Goal: Check status: Check status

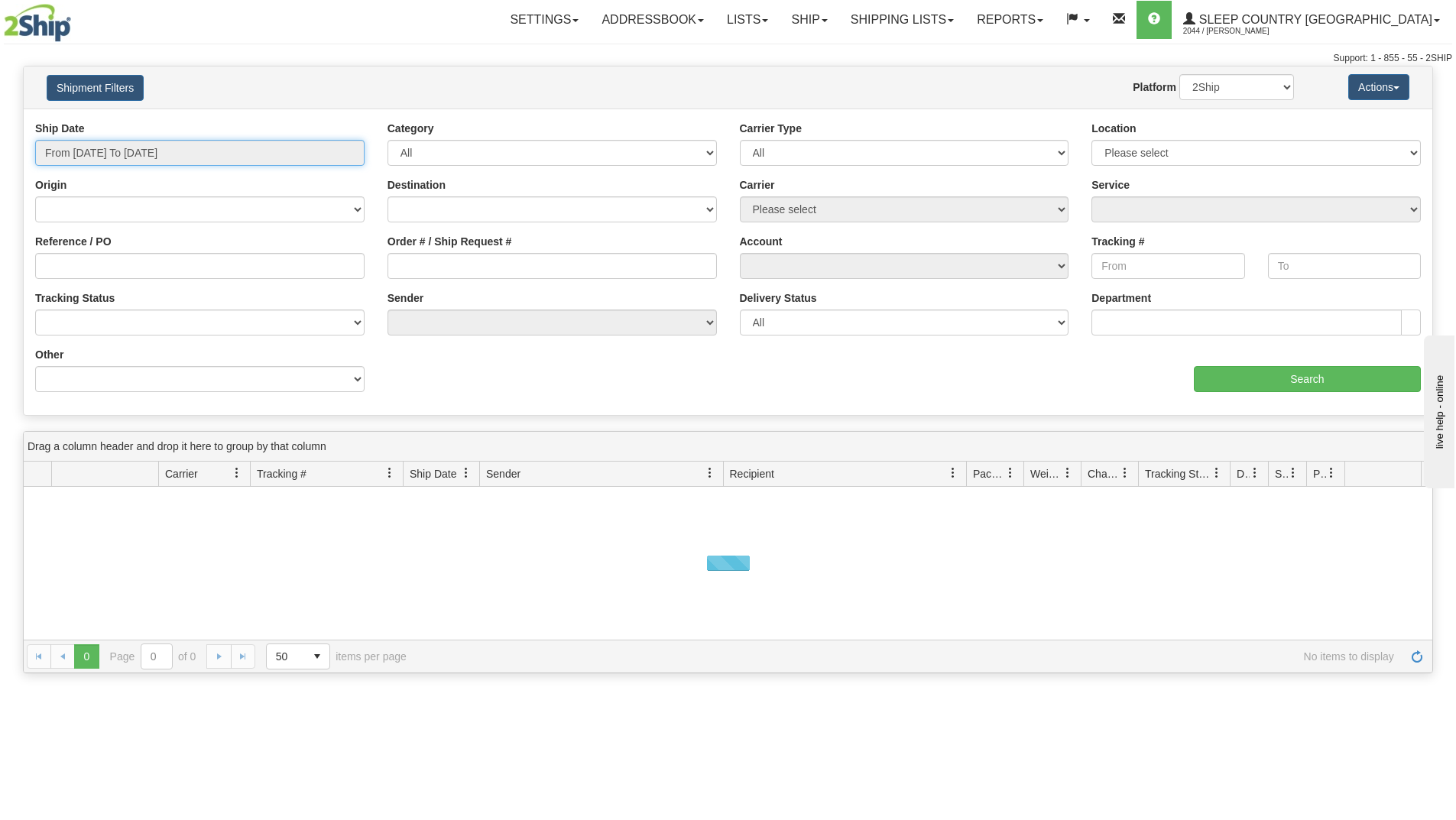
click at [176, 144] on input "From [DATE] To [DATE]" at bounding box center [200, 153] width 329 height 26
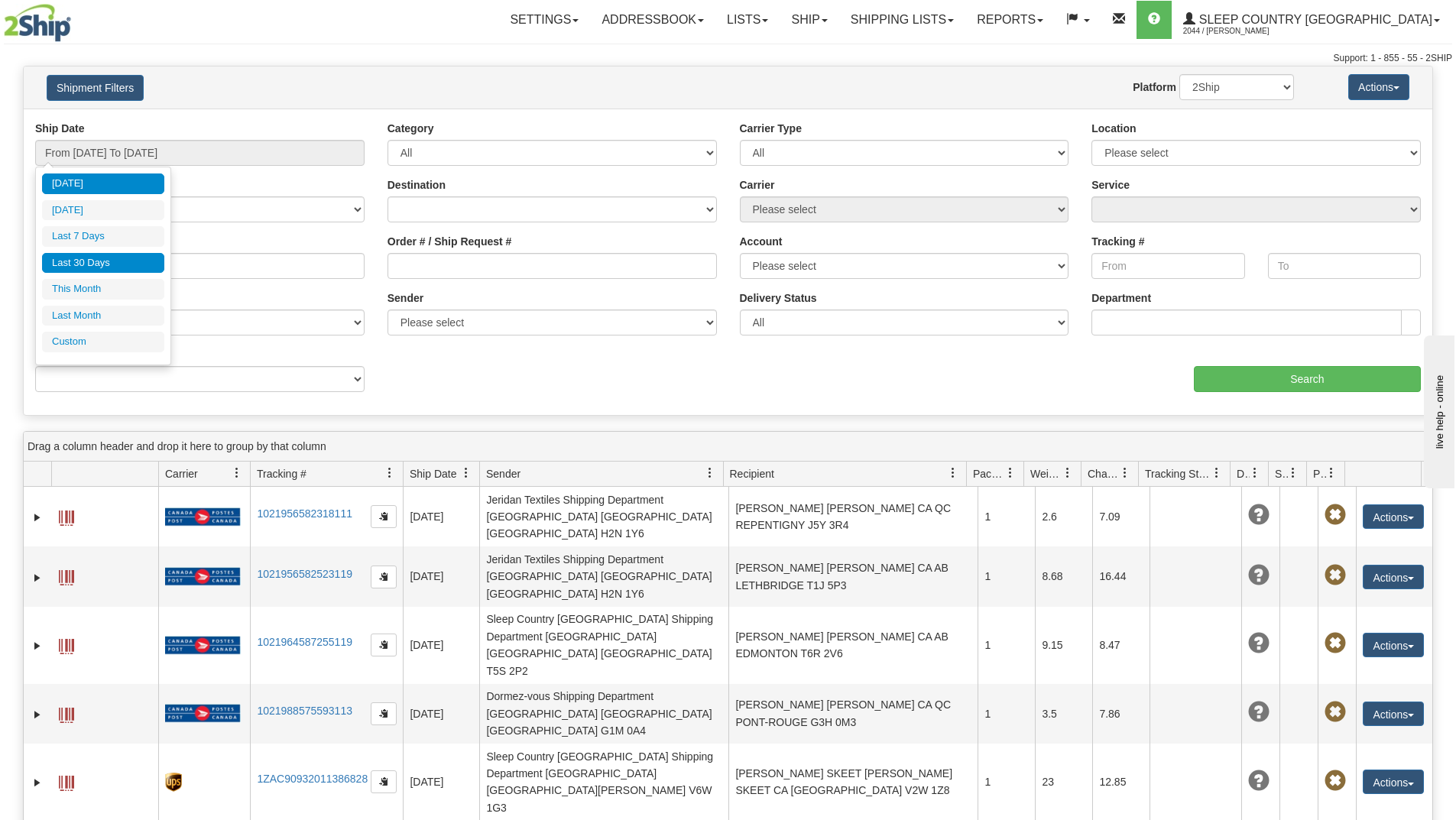
click at [101, 267] on li "Last 30 Days" at bounding box center [102, 263] width 122 height 20
type input "From [DATE] To [DATE]"
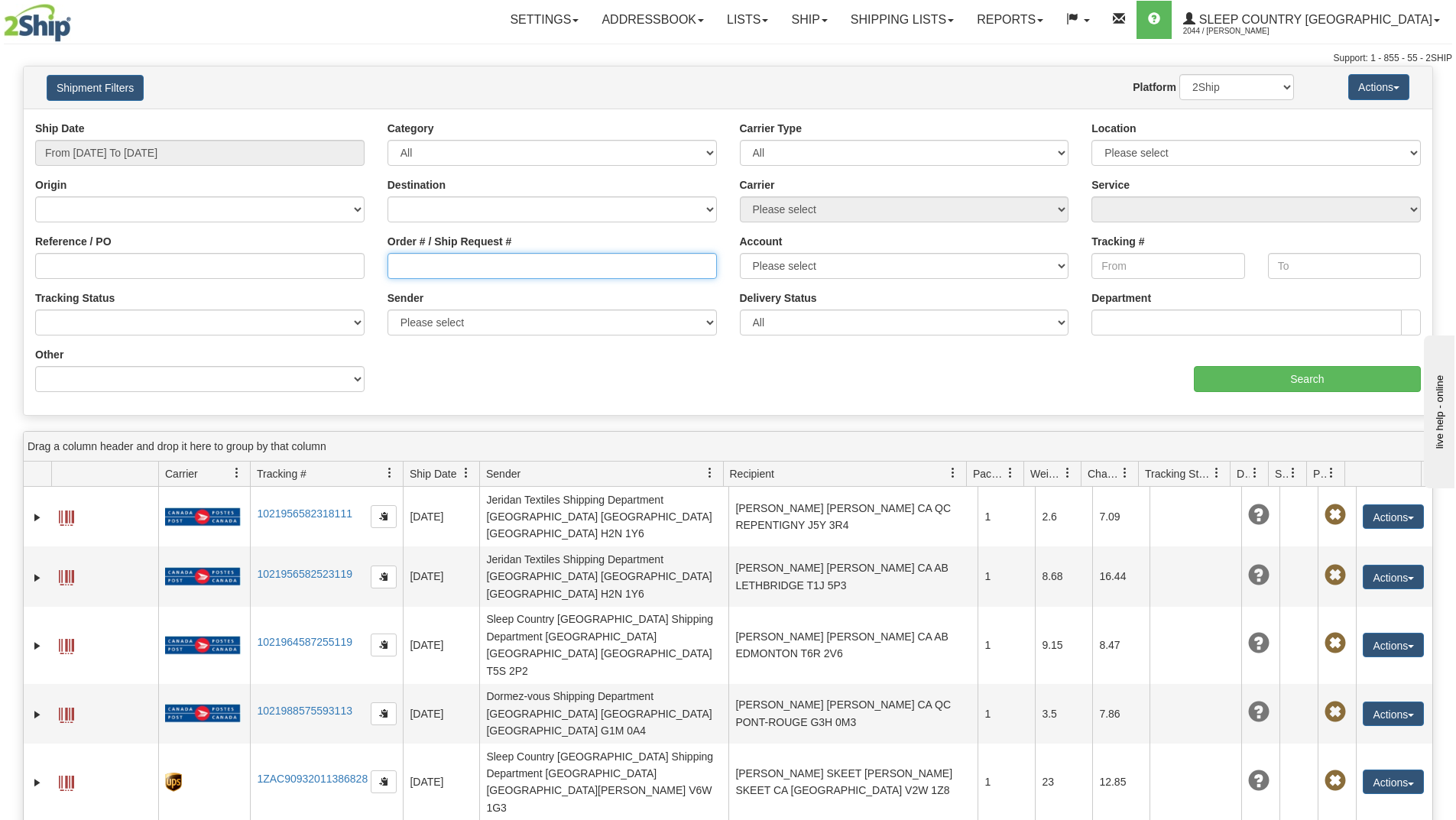
click at [438, 269] on input "Order # / Ship Request #" at bounding box center [552, 266] width 329 height 26
paste input "9000I077326"
type input "9000I077326"
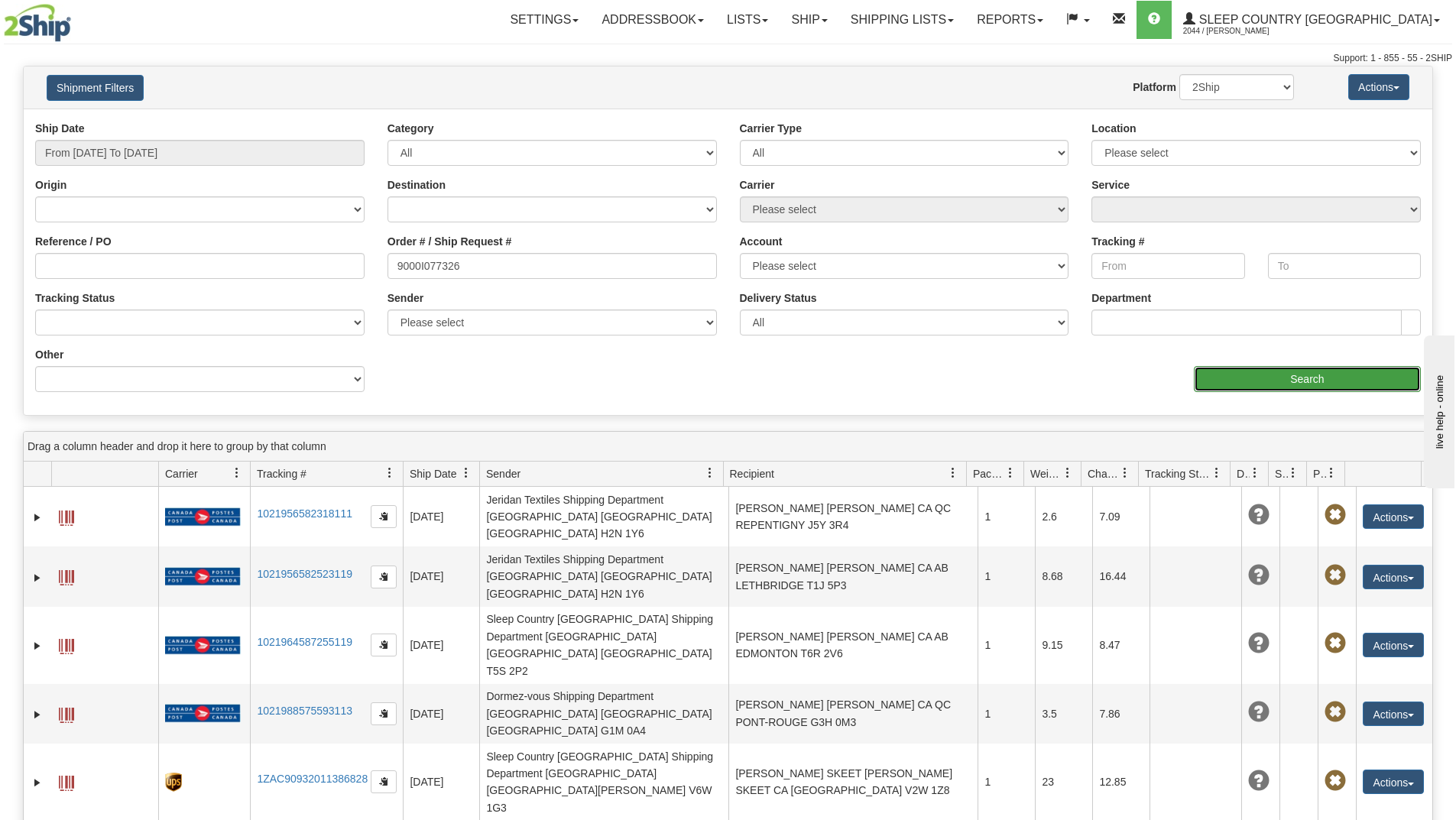
click at [1253, 382] on input "Search" at bounding box center [1307, 379] width 227 height 26
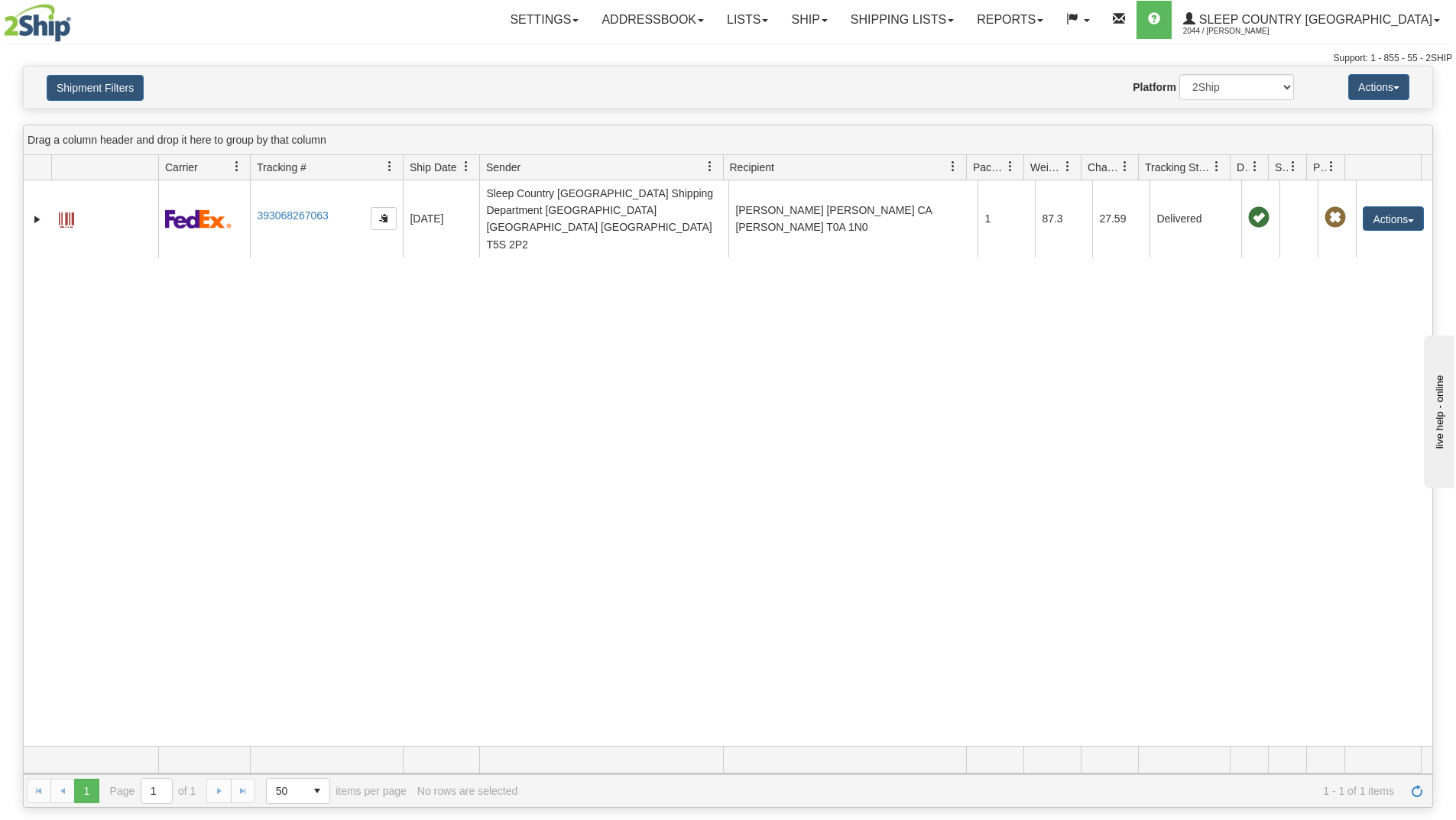
drag, startPoint x: 1342, startPoint y: 602, endPoint x: 1333, endPoint y: 596, distance: 10.8
click at [1340, 602] on div "31590417 2044 393068267063 [DATE] [DATE] 01:02:37 PM Sleep Country [GEOGRAPHIC_…" at bounding box center [728, 463] width 1408 height 565
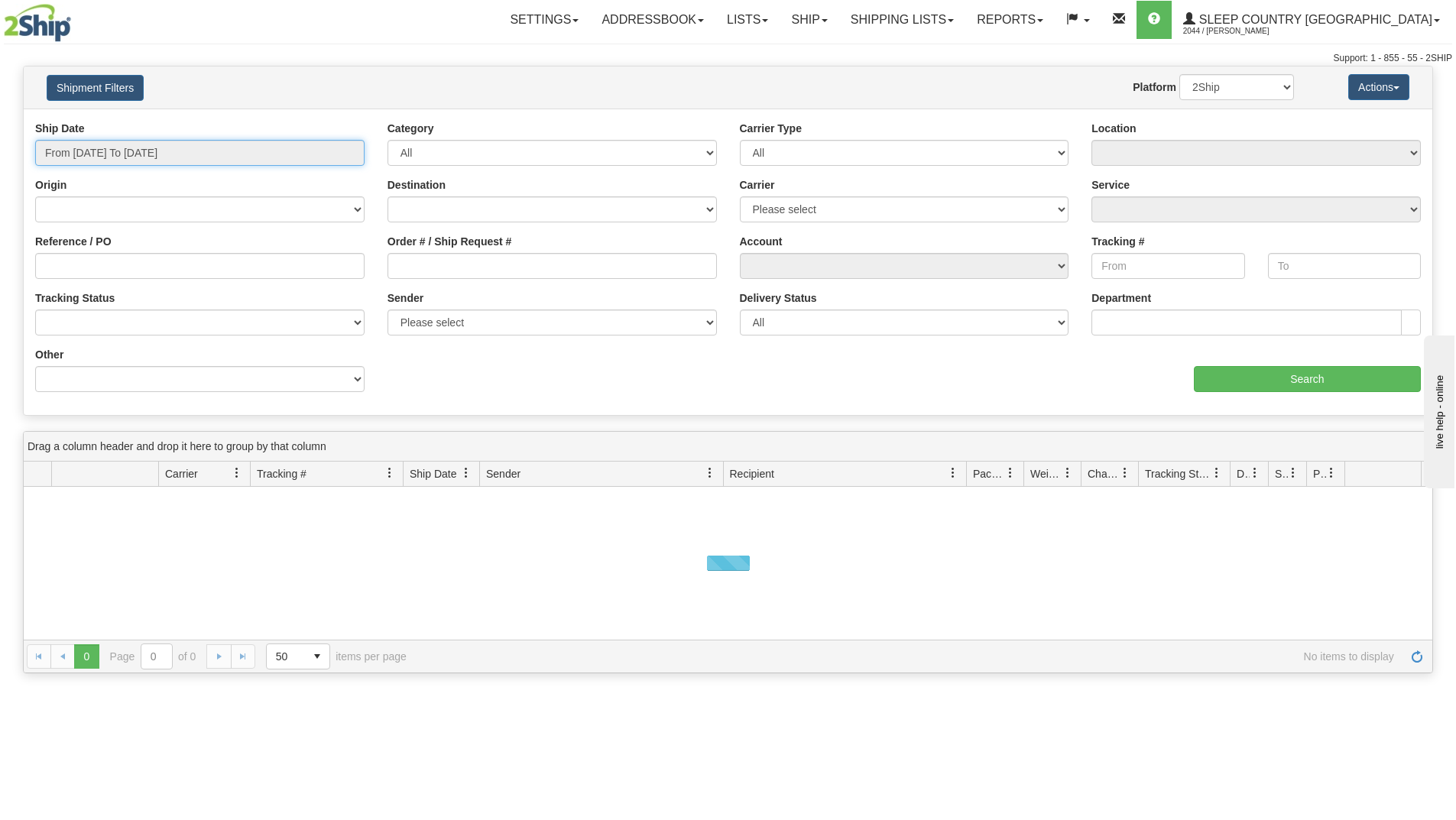
click at [252, 157] on input "From [DATE] To [DATE]" at bounding box center [200, 153] width 329 height 26
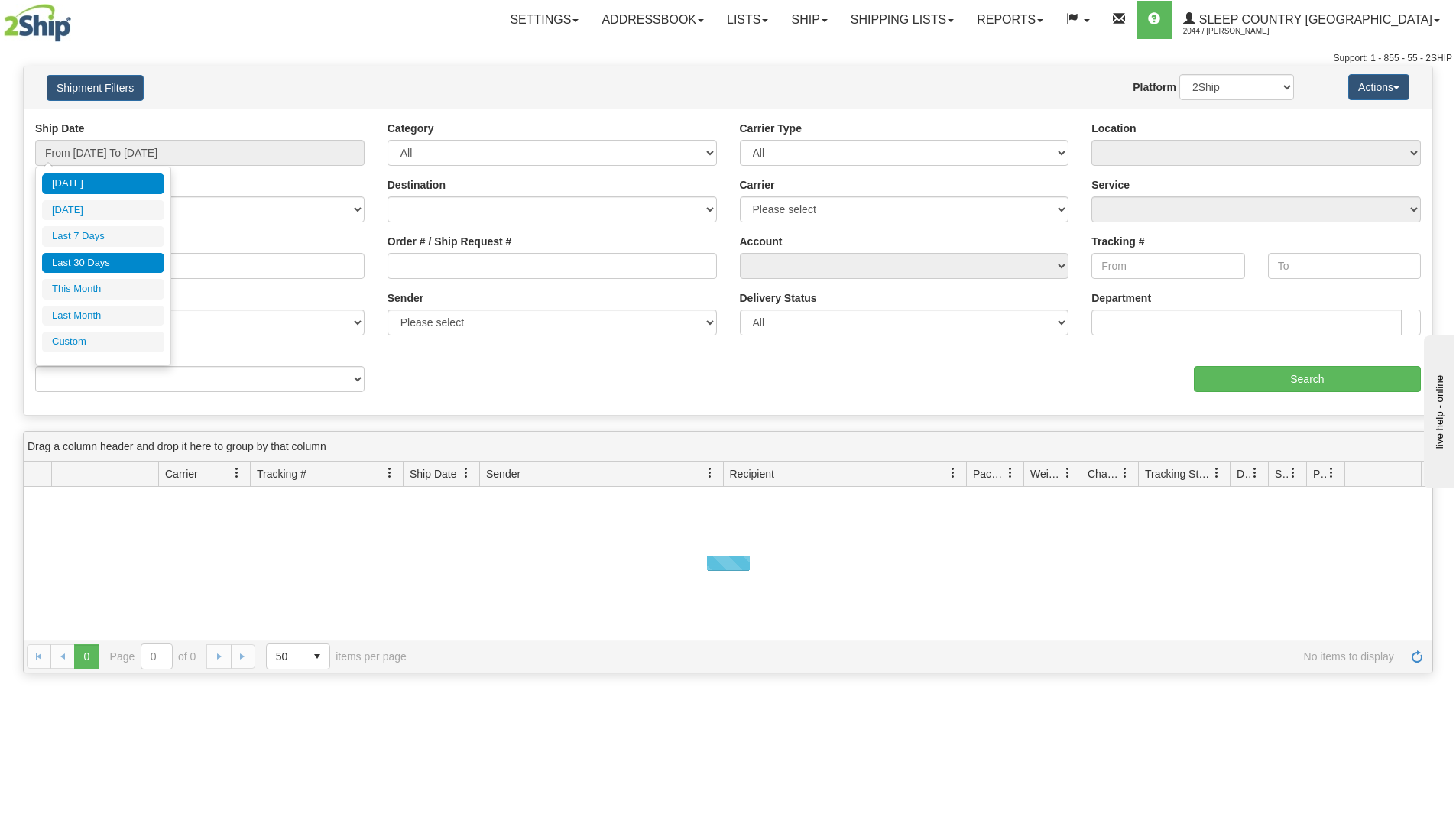
click at [153, 262] on li "Last 30 Days" at bounding box center [102, 263] width 122 height 20
type input "From [DATE] To [DATE]"
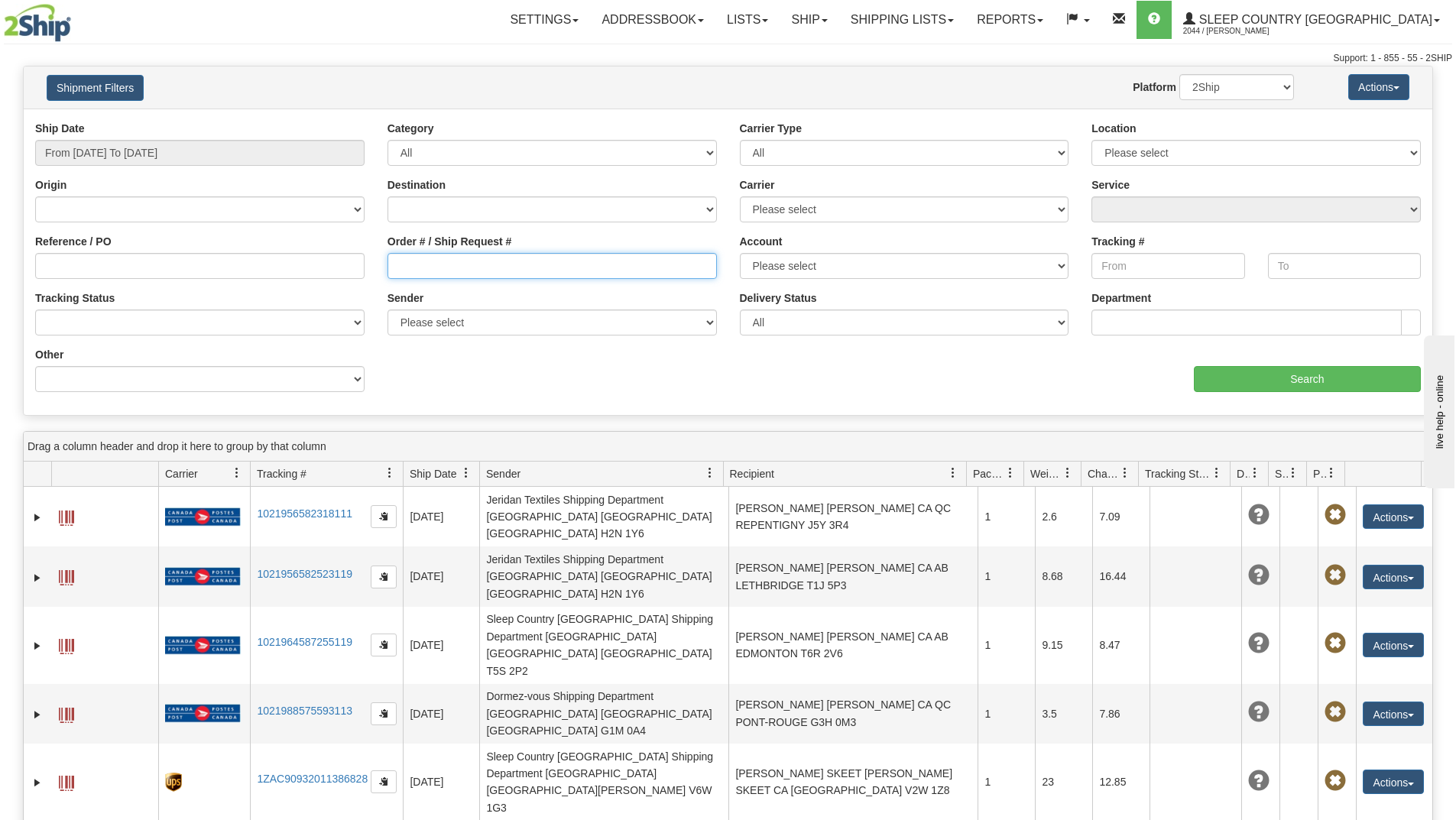
click at [547, 270] on input "Order # / Ship Request #" at bounding box center [552, 266] width 329 height 26
paste input "9000I077356"
type input "9000I077356"
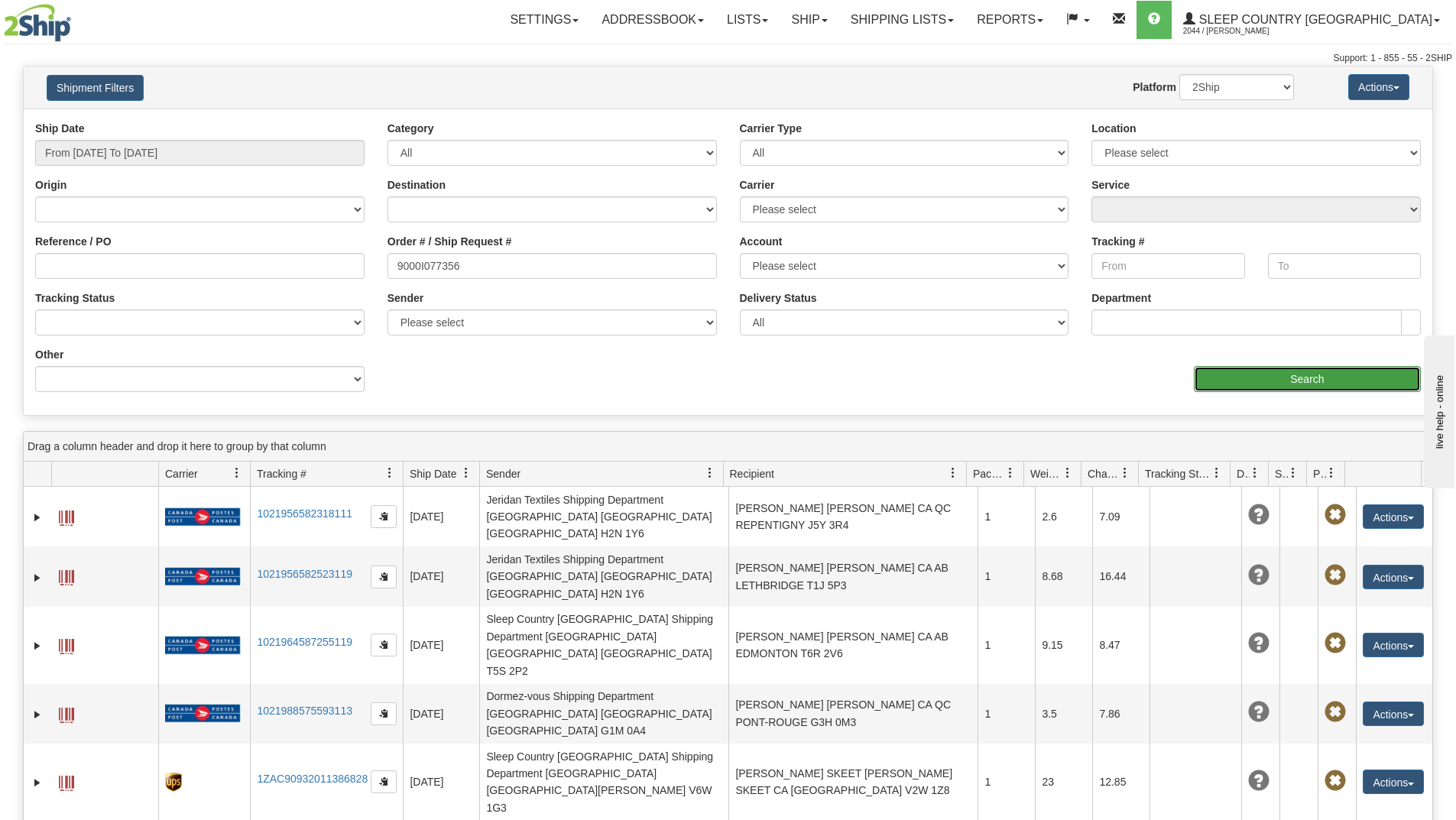
click at [1231, 381] on input "Search" at bounding box center [1307, 379] width 227 height 26
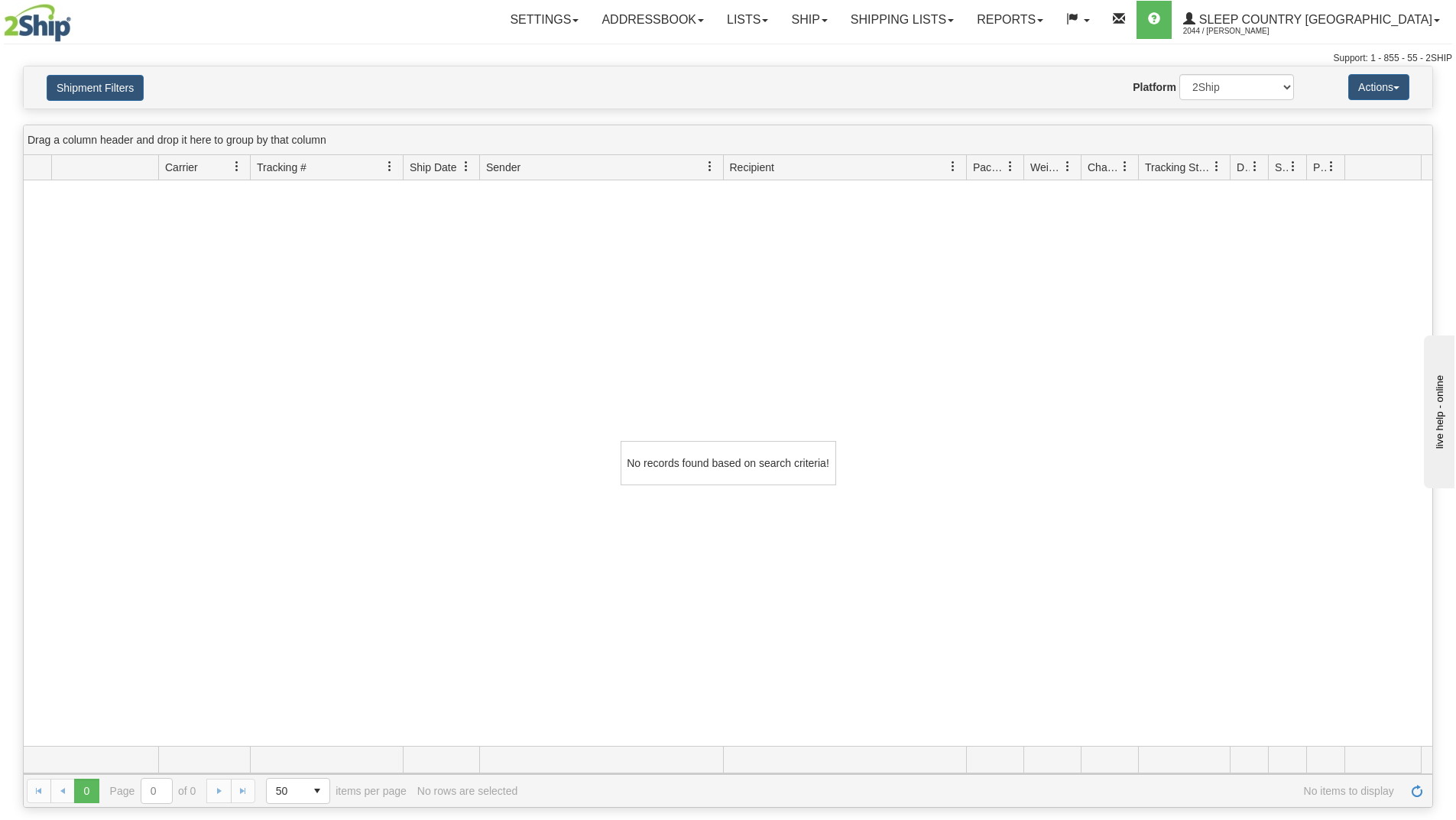
click at [111, 332] on div "No records found based on search criteria!" at bounding box center [728, 463] width 1408 height 565
